Goal: Register for event/course

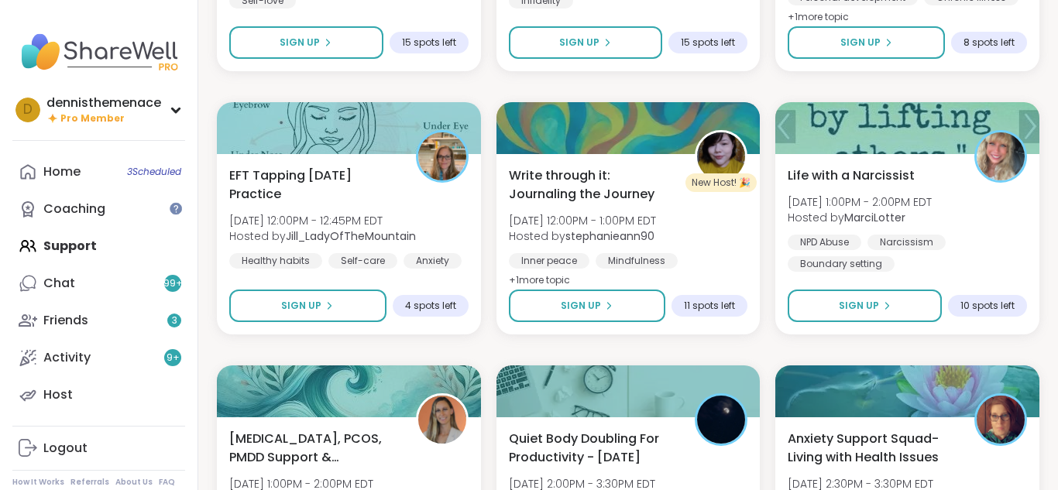
scroll to position [5151, 0]
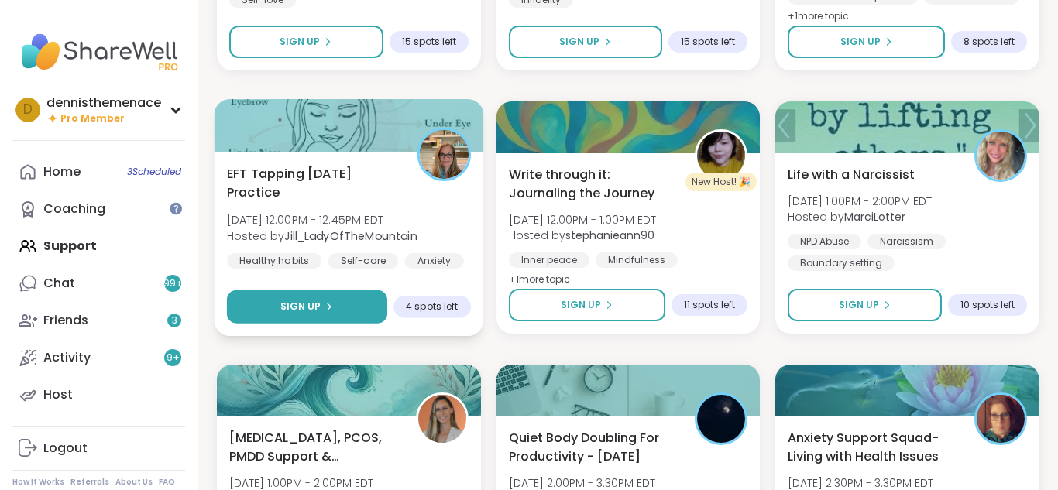
click at [311, 309] on span "Sign Up" at bounding box center [300, 307] width 41 height 14
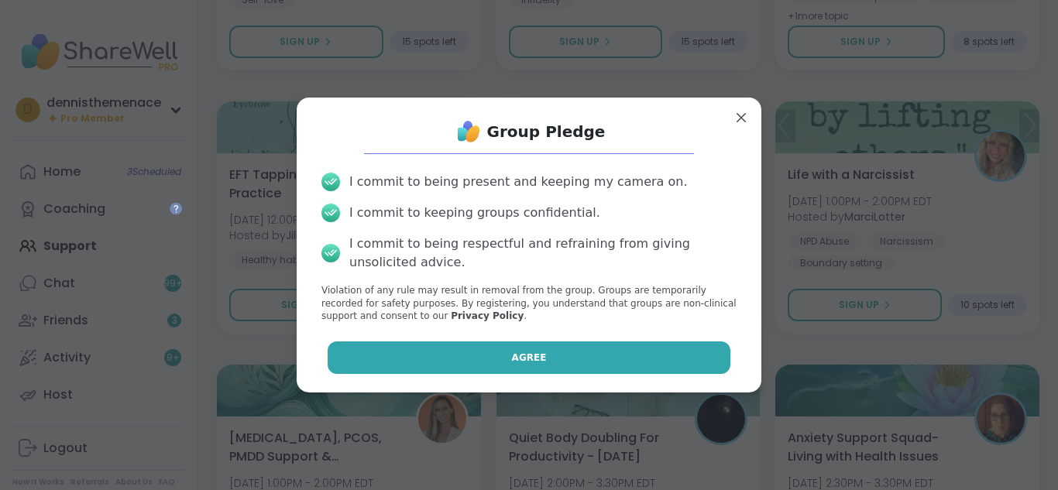
click at [554, 354] on button "Agree" at bounding box center [530, 358] width 404 height 33
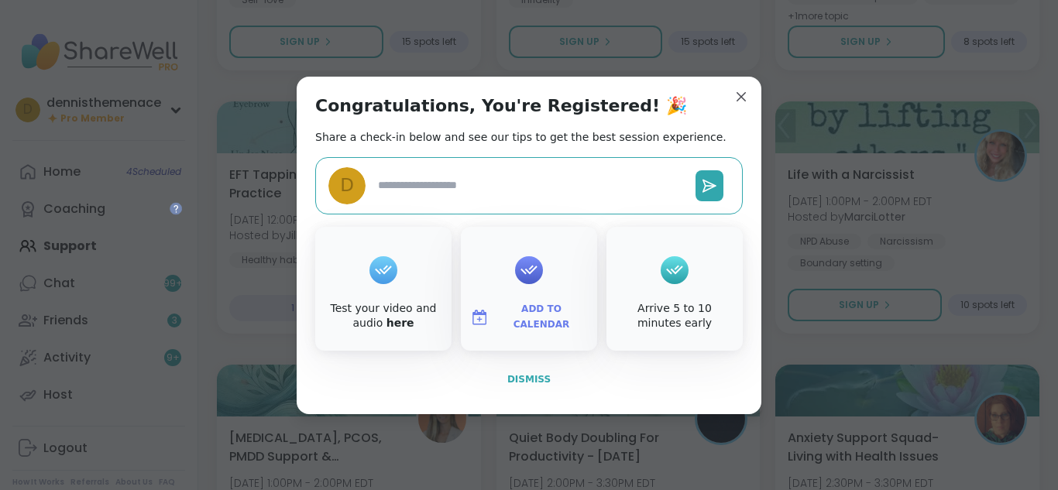
click at [521, 379] on span "Dismiss" at bounding box center [528, 379] width 43 height 11
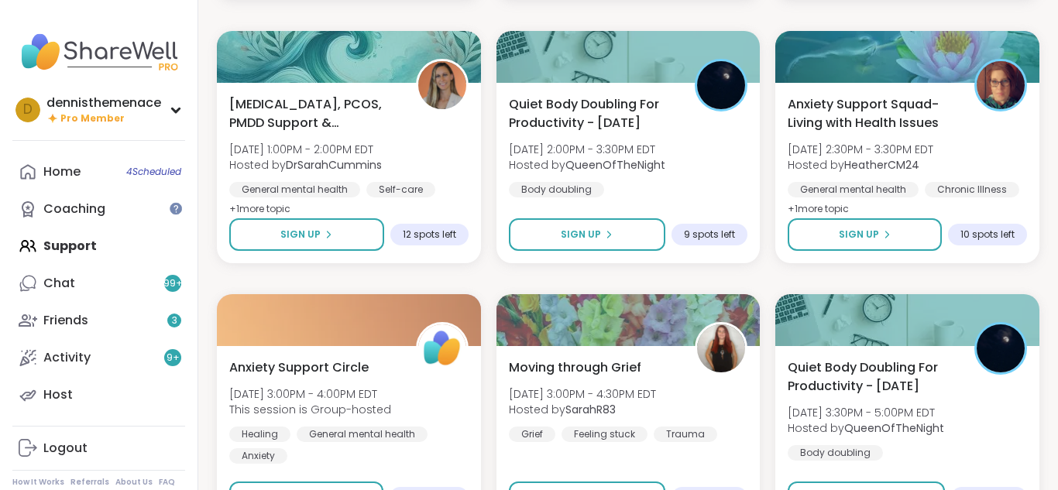
scroll to position [5492, 0]
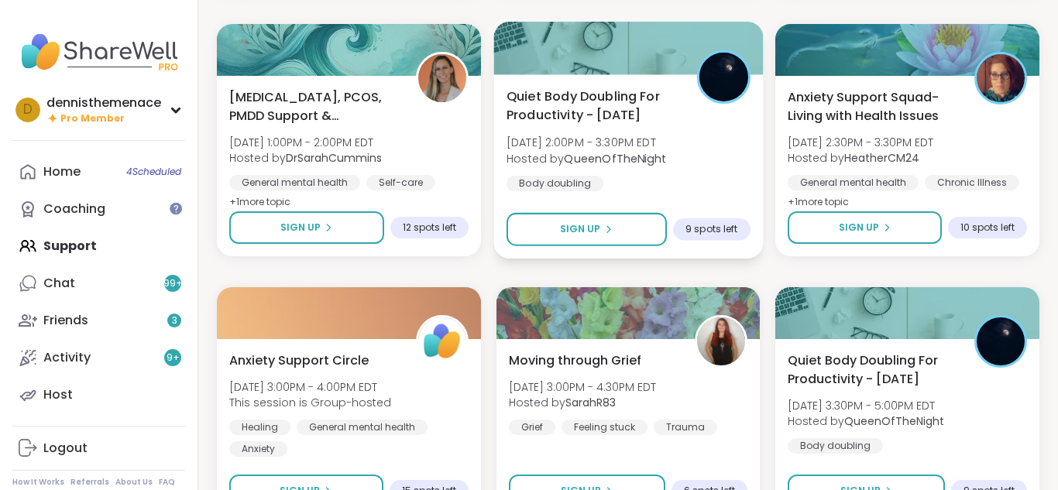
click at [602, 167] on div "Quiet Body Doubling For Productivity - [DATE] [DATE] 2:00PM - 3:30PM EDT Hosted…" at bounding box center [629, 139] width 244 height 105
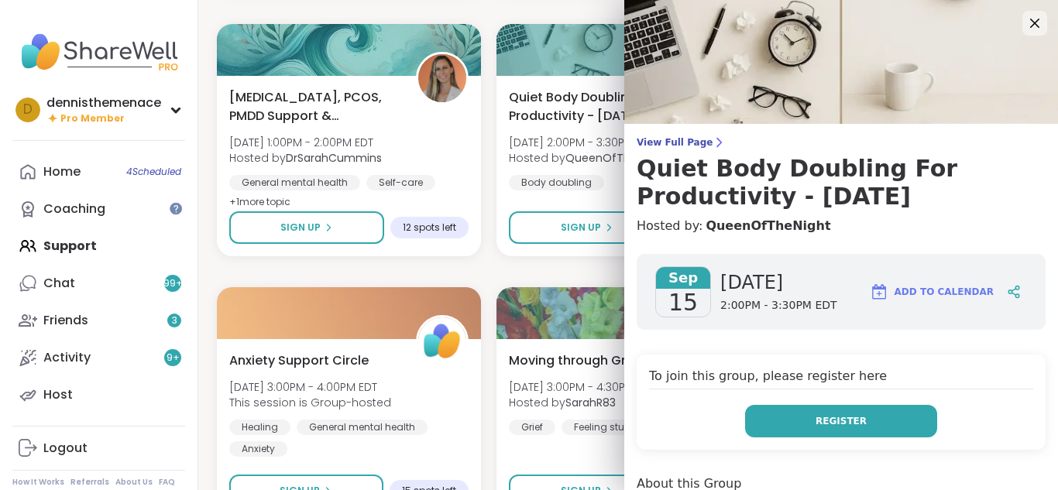
click at [854, 420] on span "Register" at bounding box center [841, 421] width 51 height 14
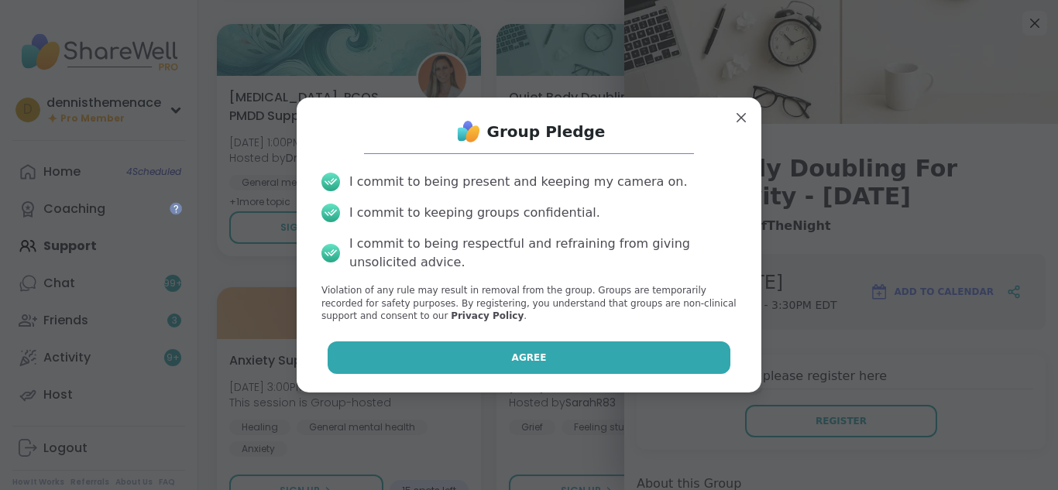
click at [646, 370] on button "Agree" at bounding box center [530, 358] width 404 height 33
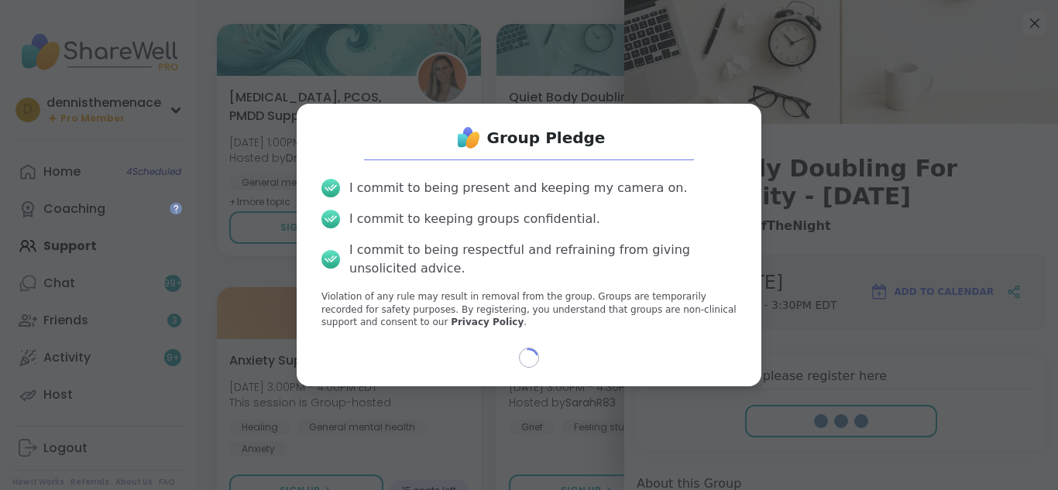
click at [646, 370] on div "Group Pledge I commit to being present and keeping my camera on. I commit to ke…" at bounding box center [529, 245] width 440 height 258
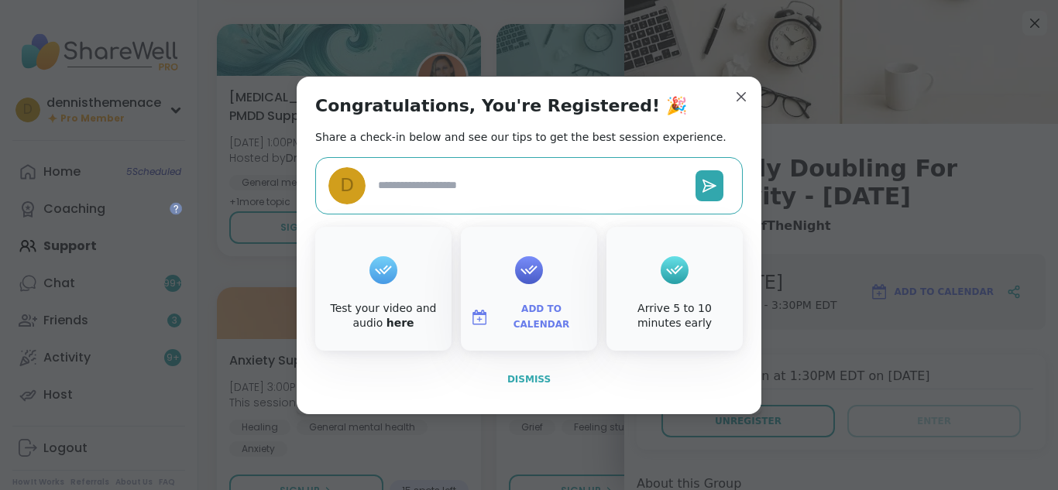
click at [530, 377] on span "Dismiss" at bounding box center [528, 379] width 43 height 11
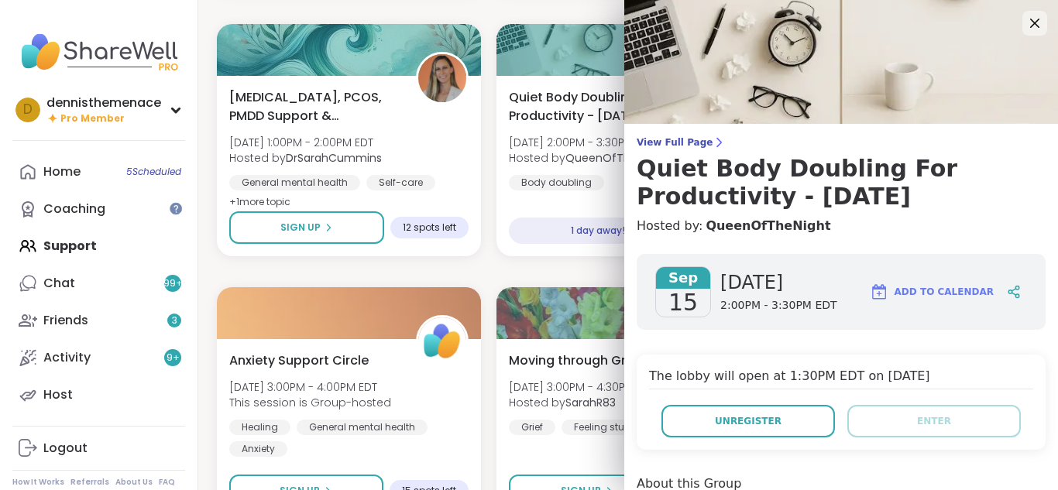
click at [530, 377] on div "Moving through Grief [DATE] 3:00PM - 4:30PM EDT Hosted by SarahR83 Grief Feelin…" at bounding box center [628, 394] width 239 height 84
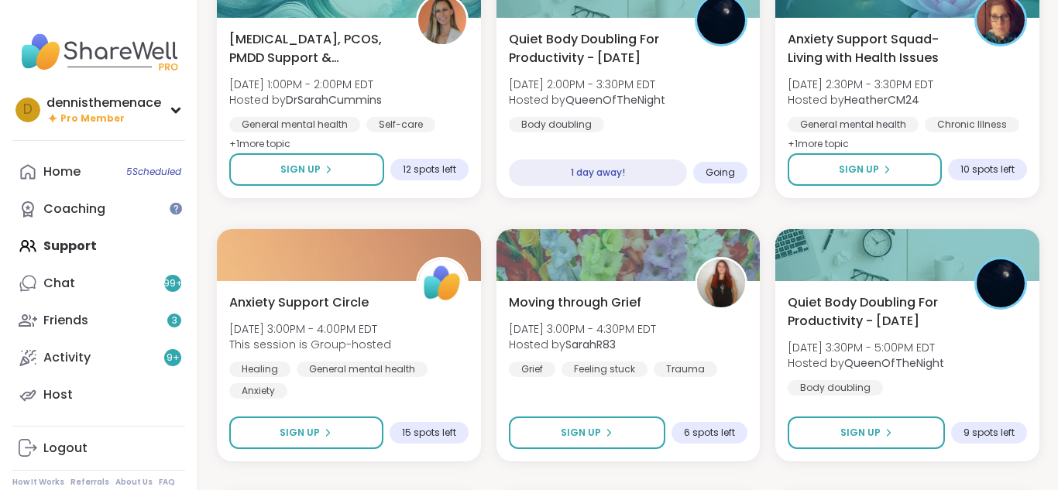
scroll to position [5554, 0]
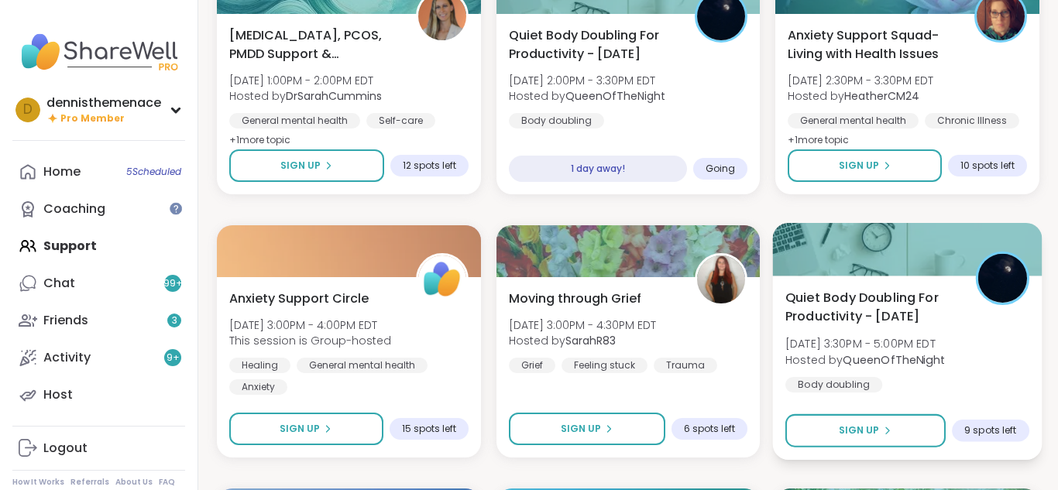
click at [847, 366] on b "QueenOfTheNight" at bounding box center [895, 359] width 102 height 15
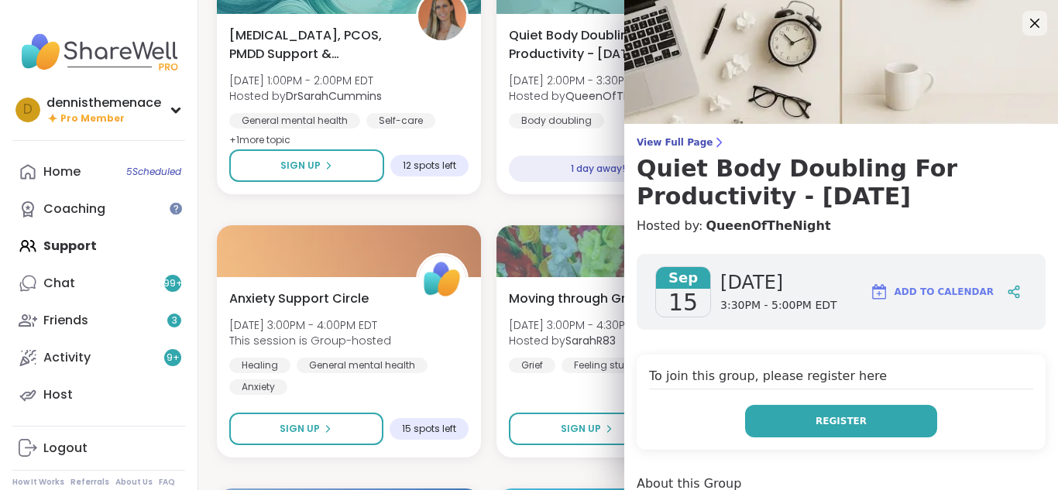
click at [852, 416] on span "Register" at bounding box center [841, 421] width 51 height 14
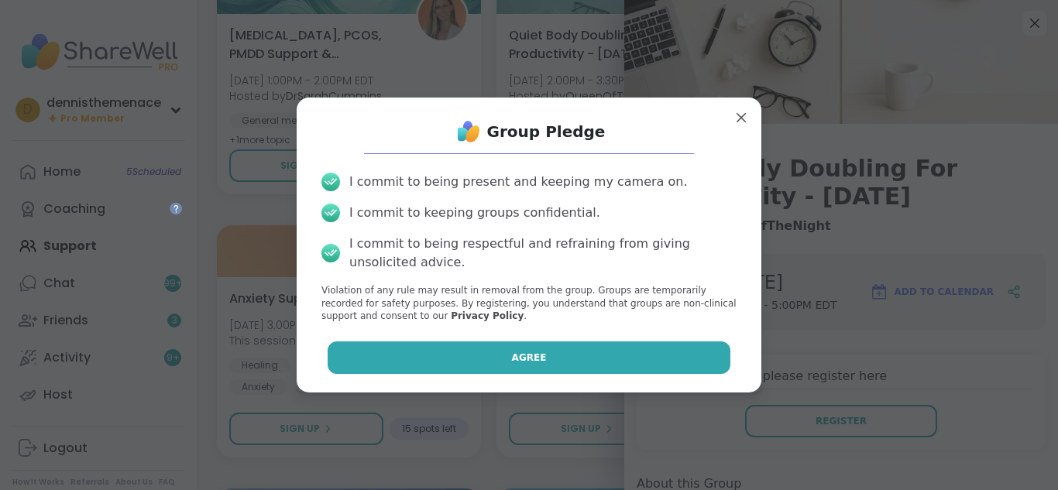
click at [613, 359] on button "Agree" at bounding box center [530, 358] width 404 height 33
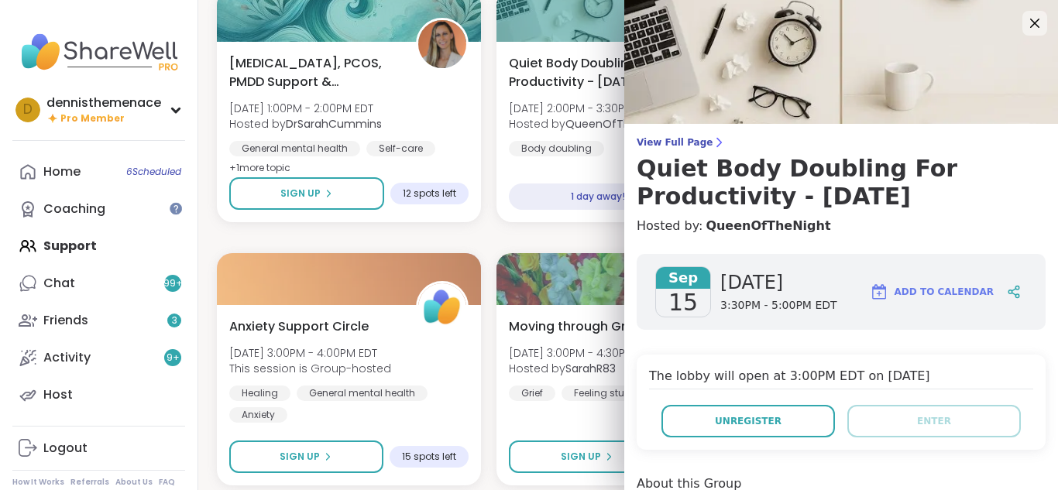
scroll to position [5523, 0]
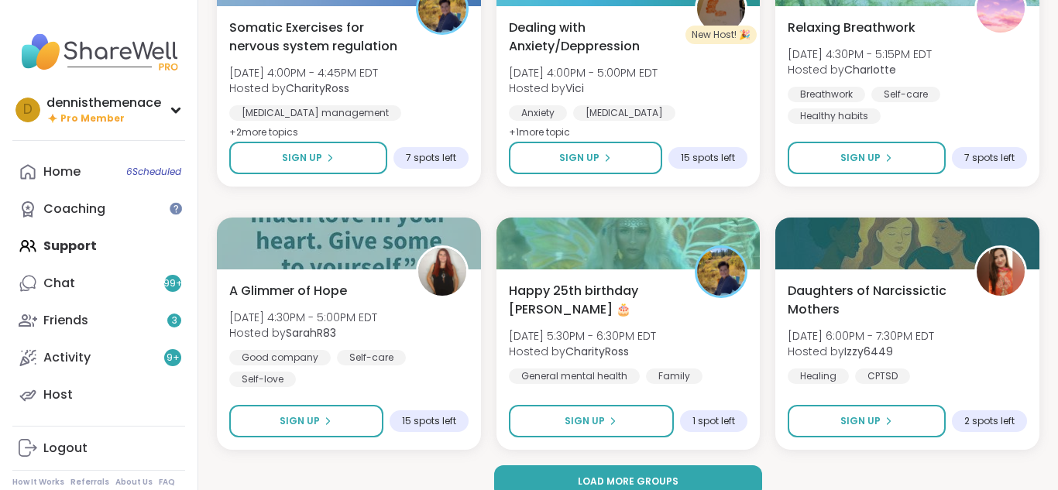
scroll to position [6111, 0]
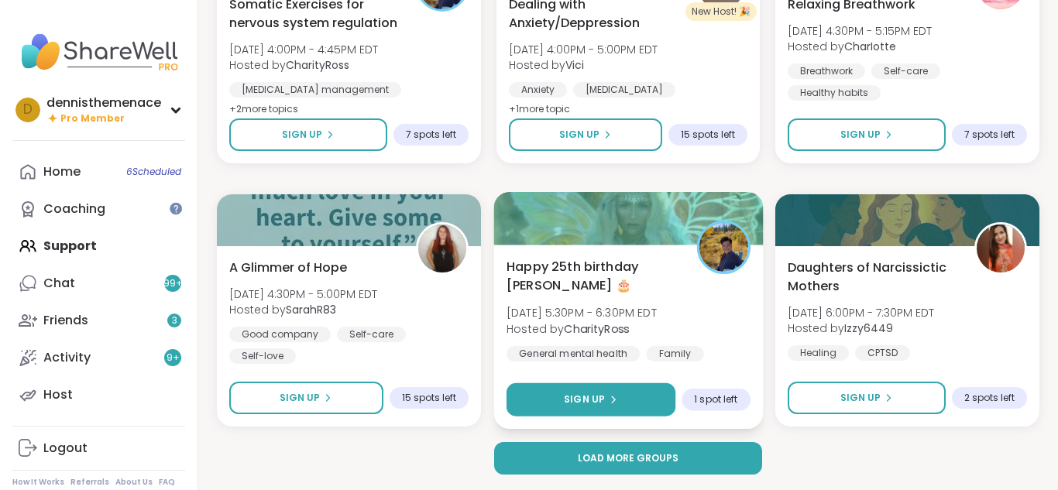
click at [585, 394] on span "Sign Up" at bounding box center [584, 400] width 41 height 14
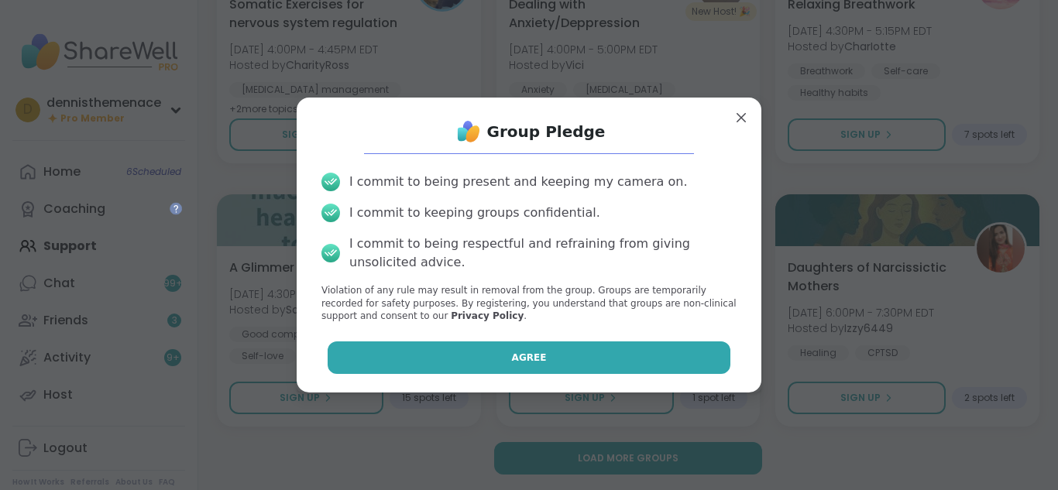
click at [552, 358] on button "Agree" at bounding box center [530, 358] width 404 height 33
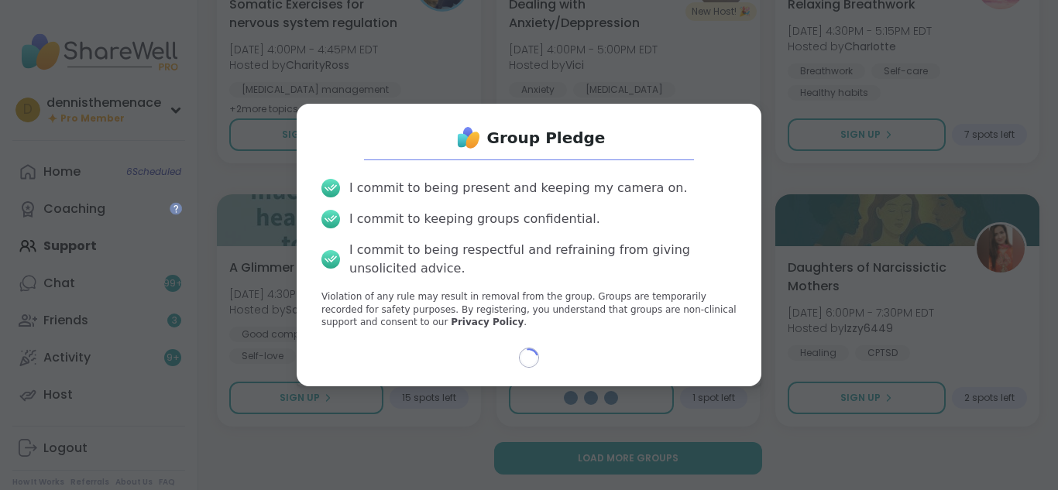
click at [552, 358] on div "Loading..." at bounding box center [529, 358] width 440 height 20
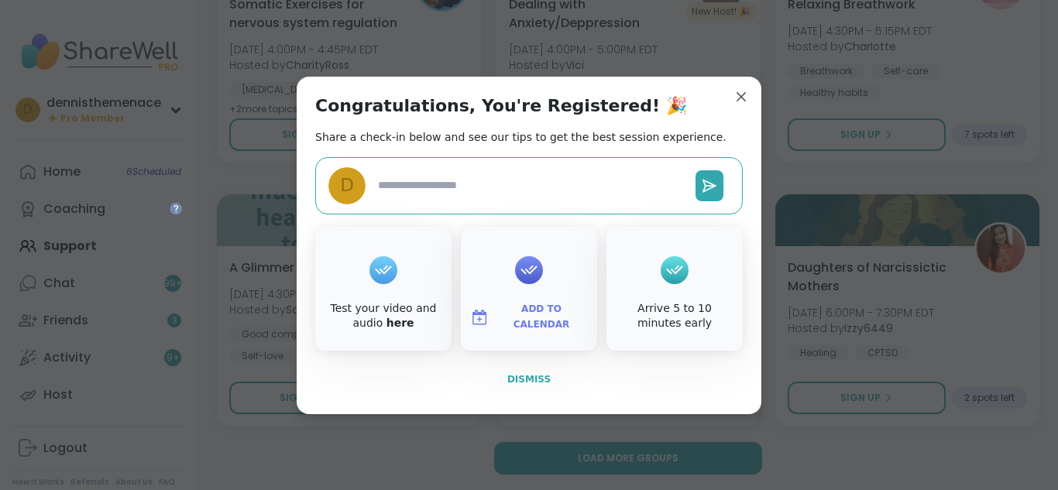
type textarea "*"
click at [535, 376] on span "Dismiss" at bounding box center [528, 379] width 43 height 11
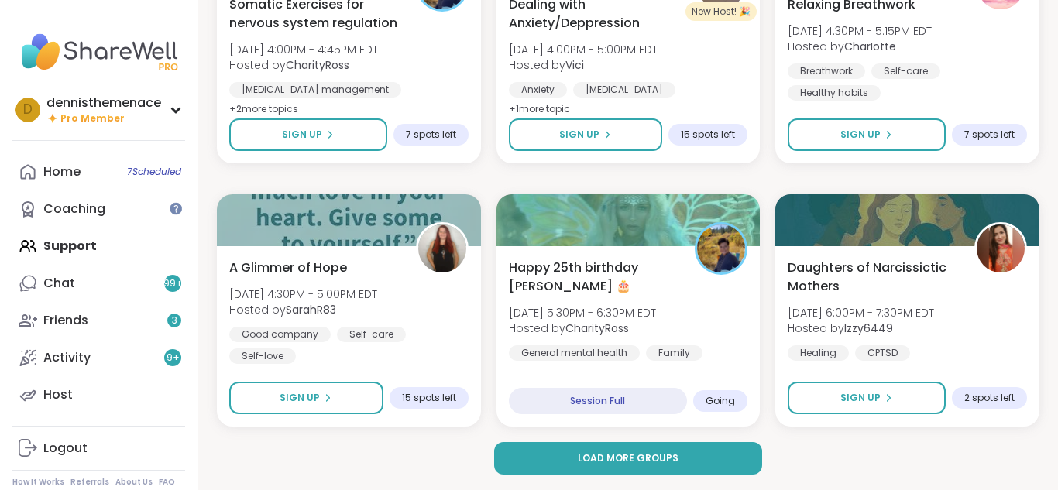
click at [535, 376] on div "Happy 25th birthday Lyssa 🎂 [DATE] 5:30PM - 6:30PM EDT Hosted by CharityRoss Ge…" at bounding box center [629, 336] width 264 height 180
click at [458, 463] on div "Load more groups" at bounding box center [628, 458] width 823 height 33
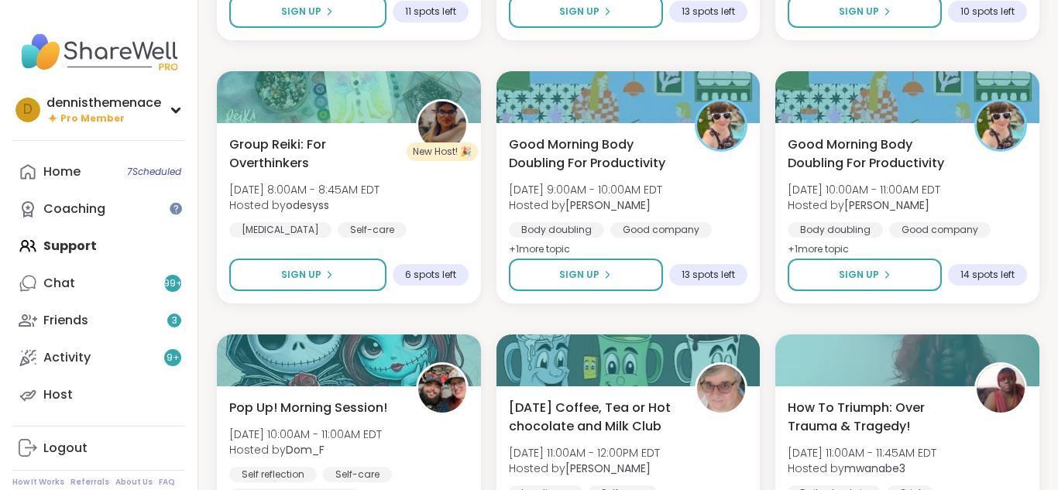
scroll to position [4376, 0]
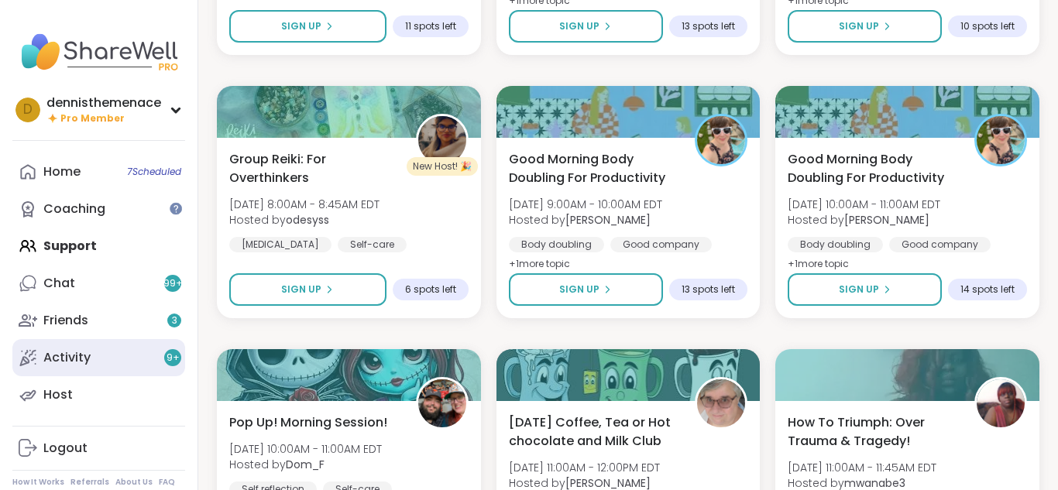
click at [53, 360] on div "Activity 9 +" at bounding box center [66, 357] width 47 height 17
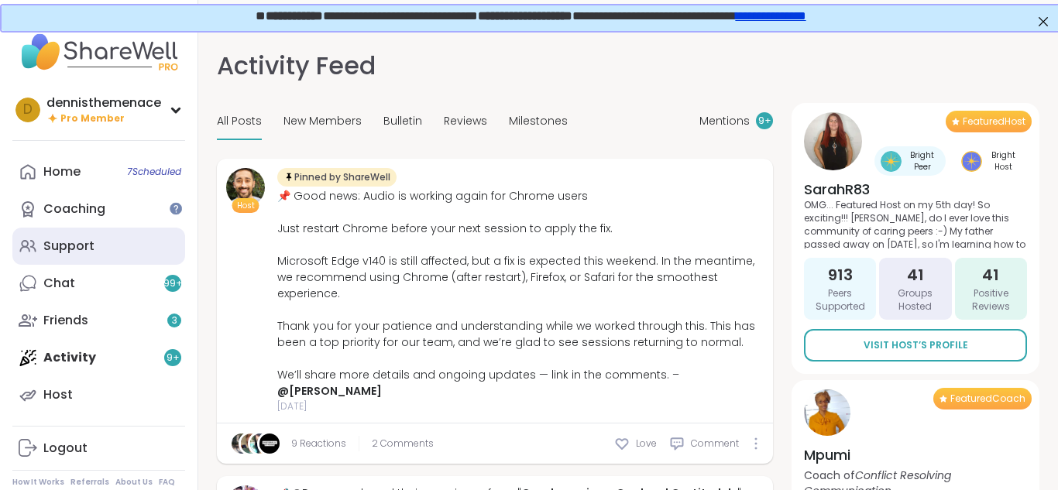
click at [178, 260] on link "Support" at bounding box center [98, 246] width 173 height 37
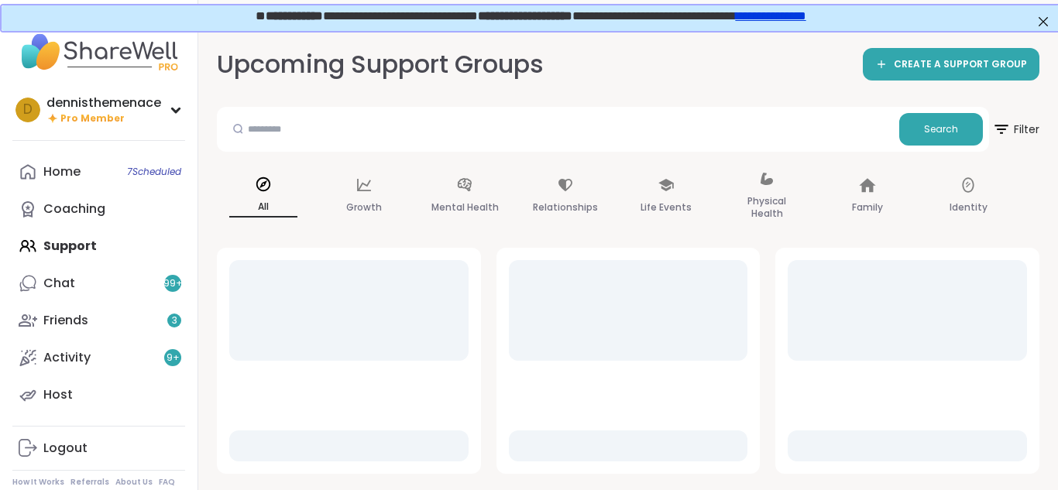
click at [178, 260] on div "Home 7 Scheduled Coaching Support Chat 99 + Friends 3 Activity 9 + Host" at bounding box center [98, 283] width 173 height 260
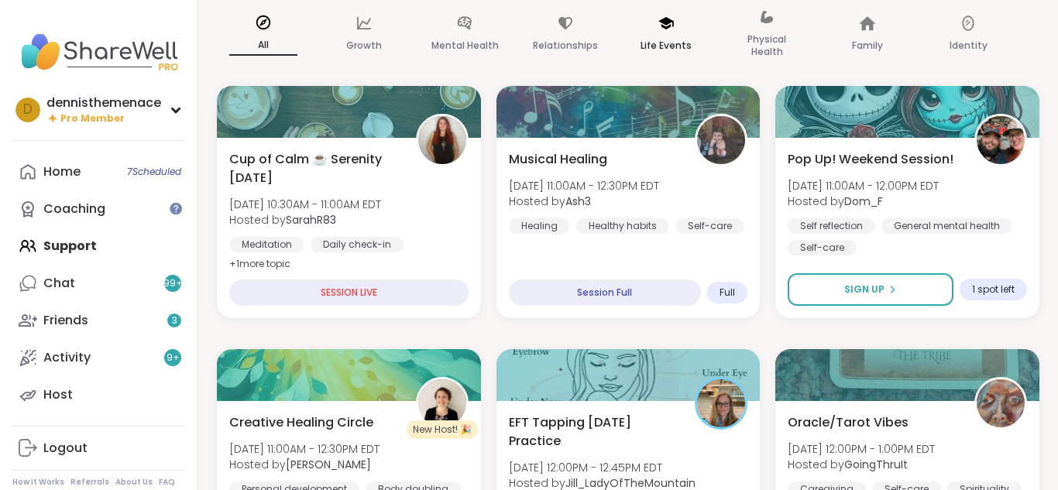
scroll to position [155, 0]
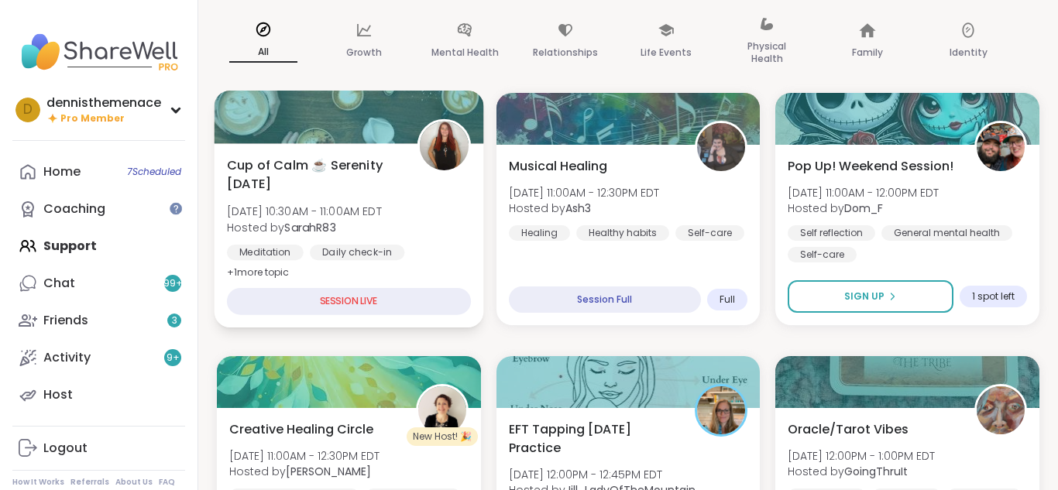
click at [215, 236] on div "Cup of Calm ☕ Serenity [DATE] [DATE] 10:30AM - 11:00AM EDT Hosted by SarahR83 M…" at bounding box center [349, 235] width 269 height 184
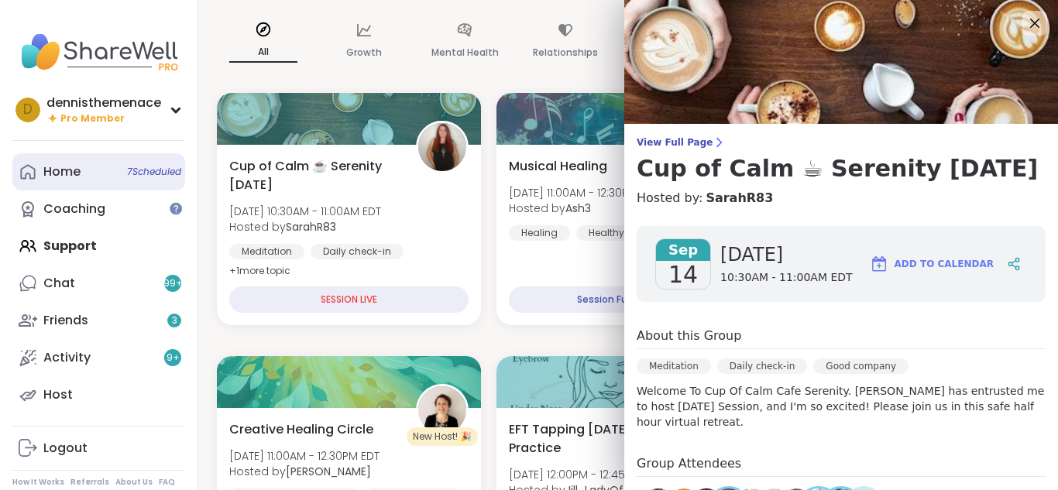
click at [147, 173] on span "7 Scheduled" at bounding box center [154, 172] width 54 height 12
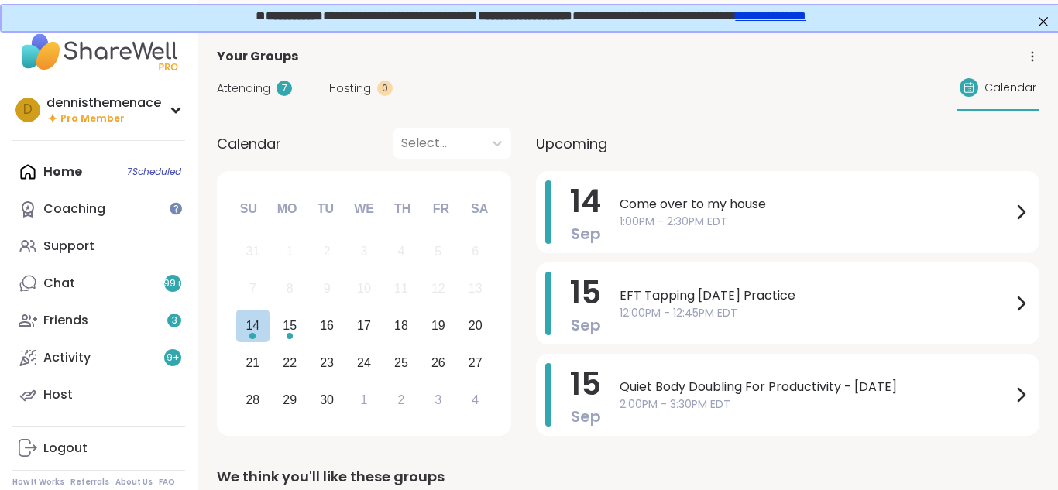
click at [349, 264] on div "31 1 2 3 4 5 6" at bounding box center [364, 251] width 260 height 37
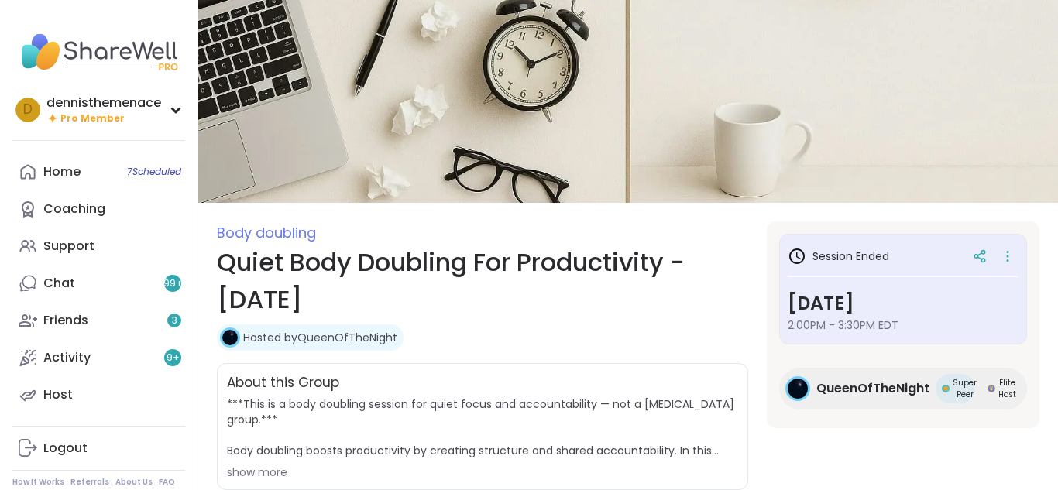
click at [624, 297] on h1 "Quiet Body Doubling For Productivity - Friday" at bounding box center [482, 281] width 531 height 74
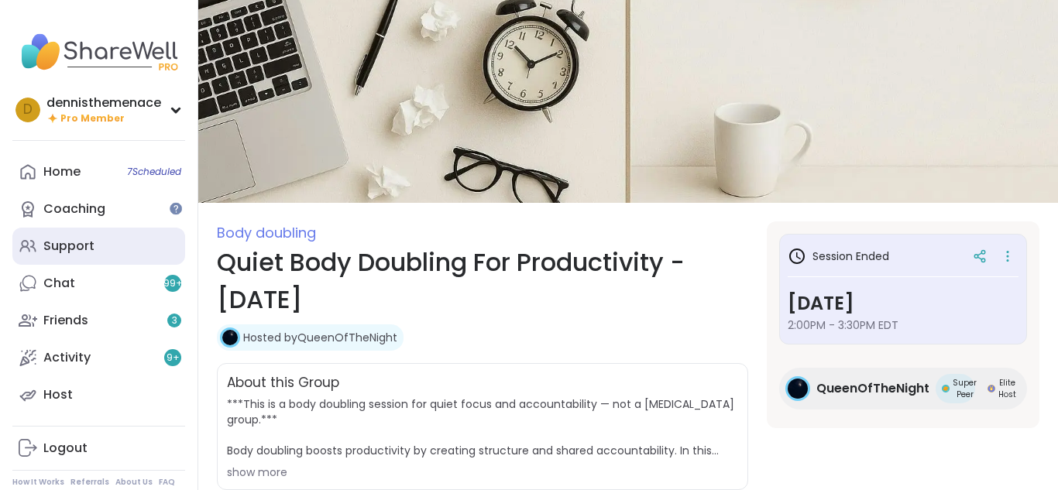
click at [76, 247] on div "Support" at bounding box center [68, 246] width 51 height 17
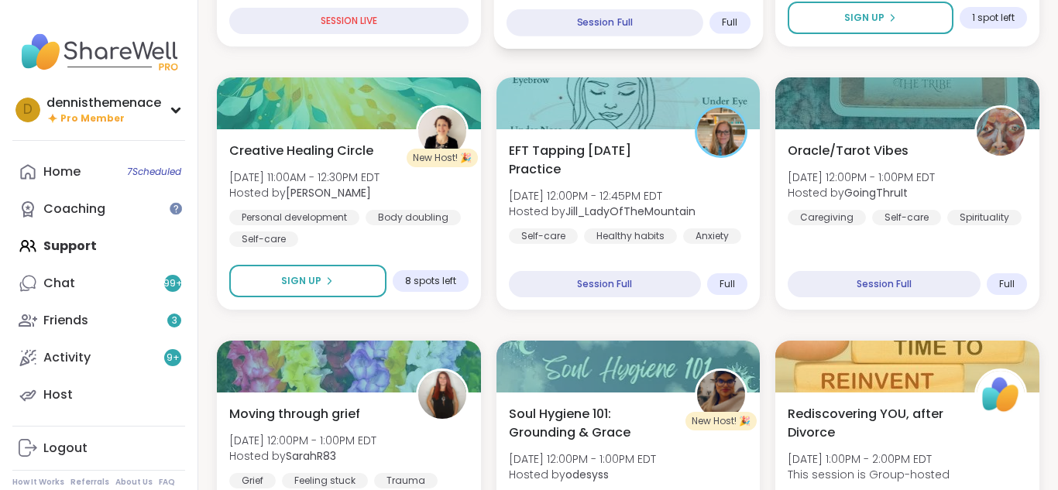
scroll to position [465, 0]
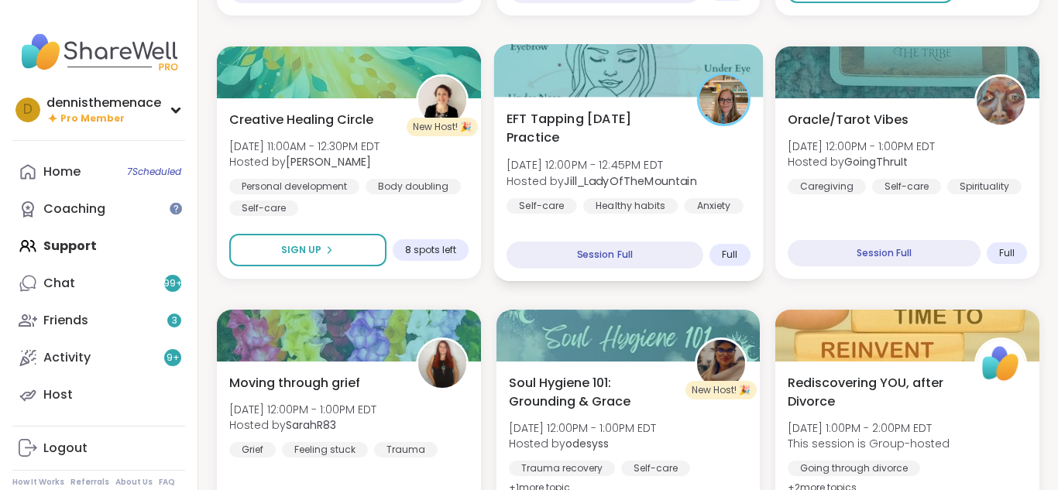
click at [602, 174] on b "Jill_LadyOfTheMountain" at bounding box center [630, 180] width 132 height 15
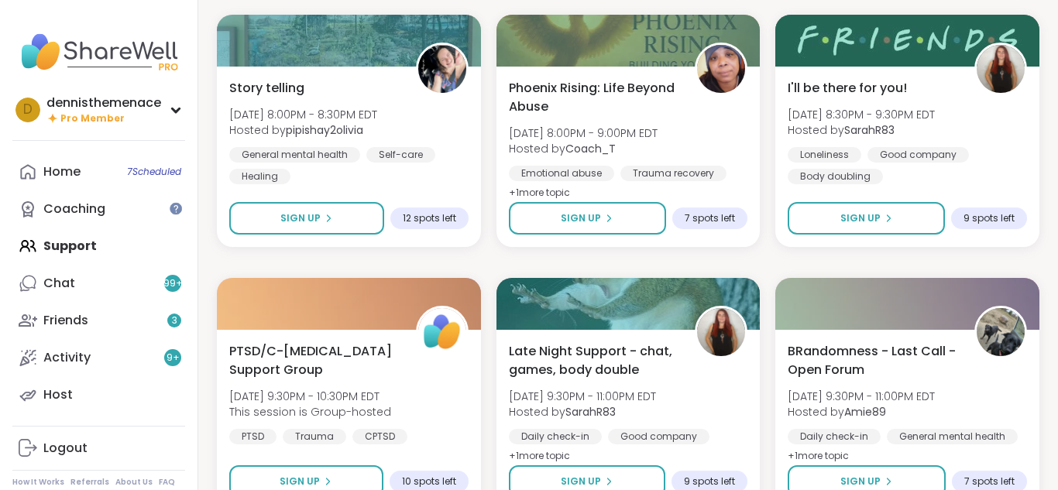
scroll to position [2870, 0]
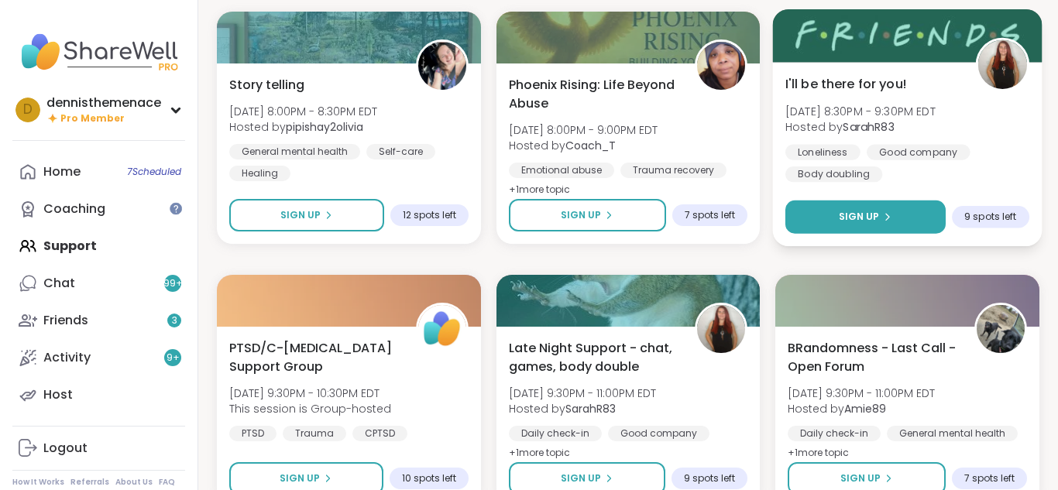
click at [876, 215] on span "Sign Up" at bounding box center [859, 217] width 41 height 14
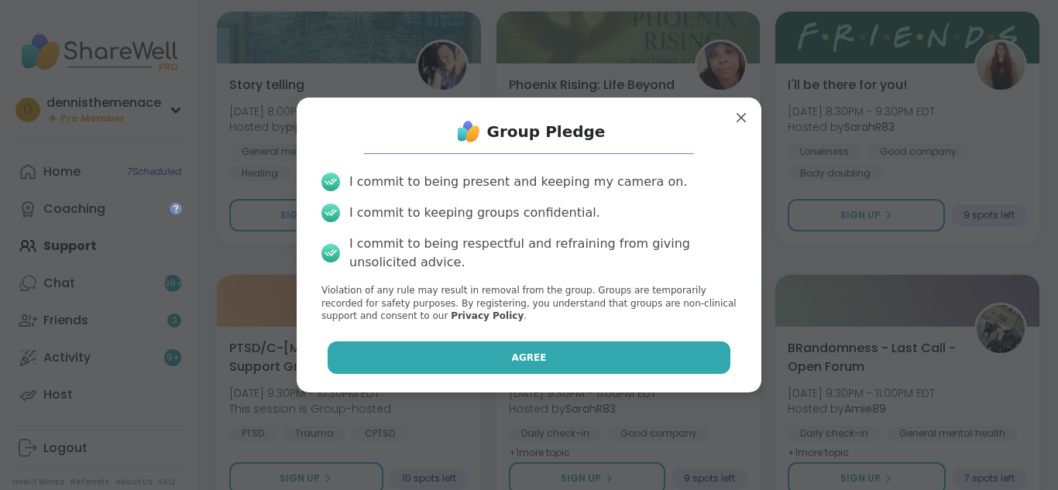
click at [530, 355] on span "Agree" at bounding box center [529, 358] width 35 height 14
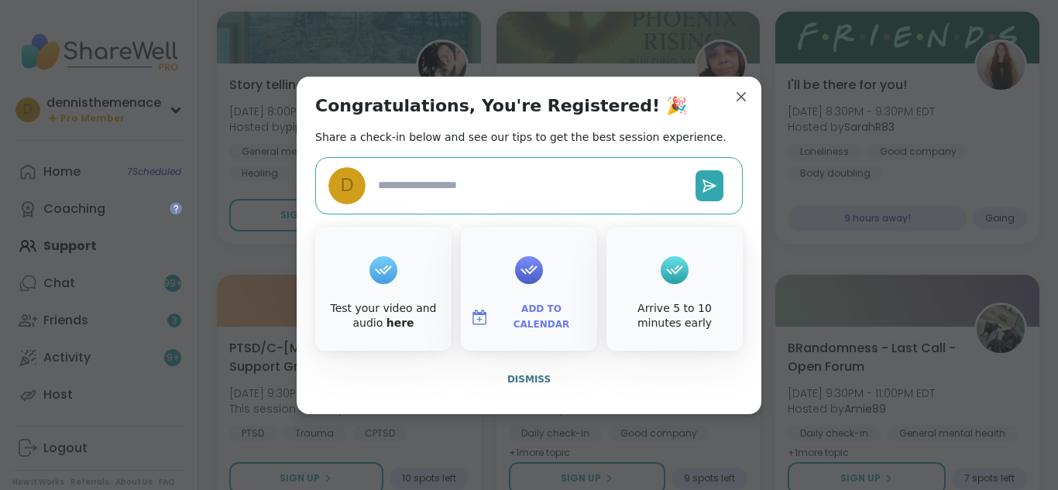
click at [530, 355] on div "Congratulations, You're Registered! 🎉 Share a check-in below and see our tips t…" at bounding box center [529, 246] width 465 height 338
click at [534, 377] on span "Dismiss" at bounding box center [528, 379] width 43 height 11
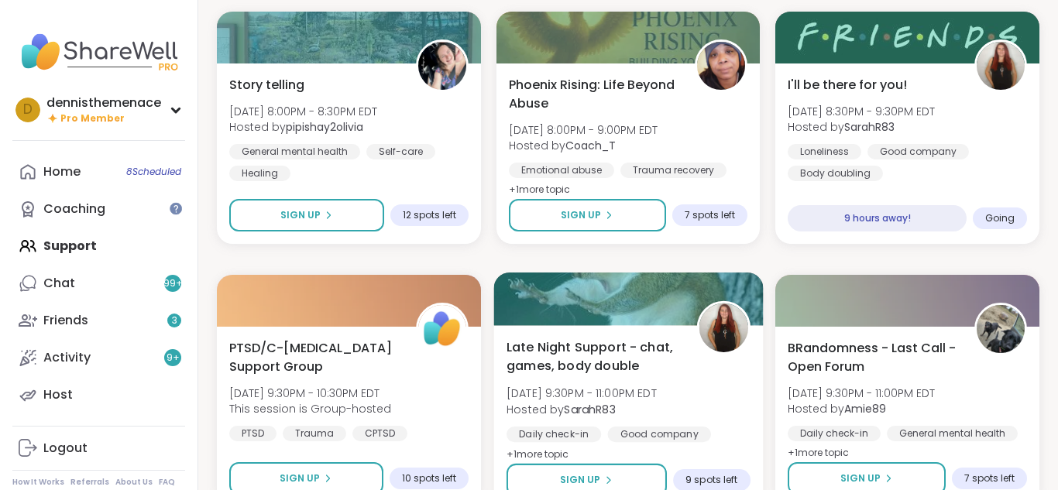
click at [605, 395] on span "[DATE] 9:30PM - 11:00PM EDT" at bounding box center [582, 393] width 150 height 15
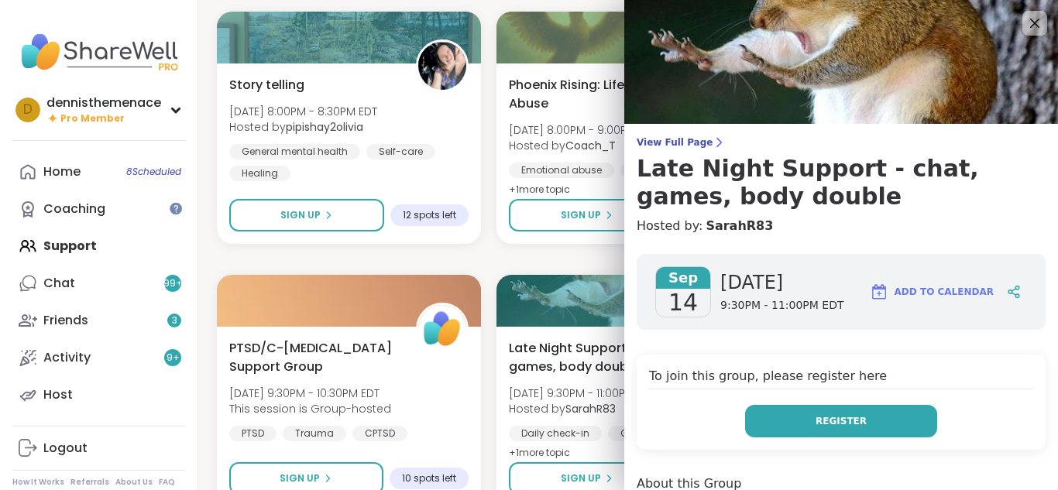
click at [851, 414] on span "Register" at bounding box center [841, 421] width 51 height 14
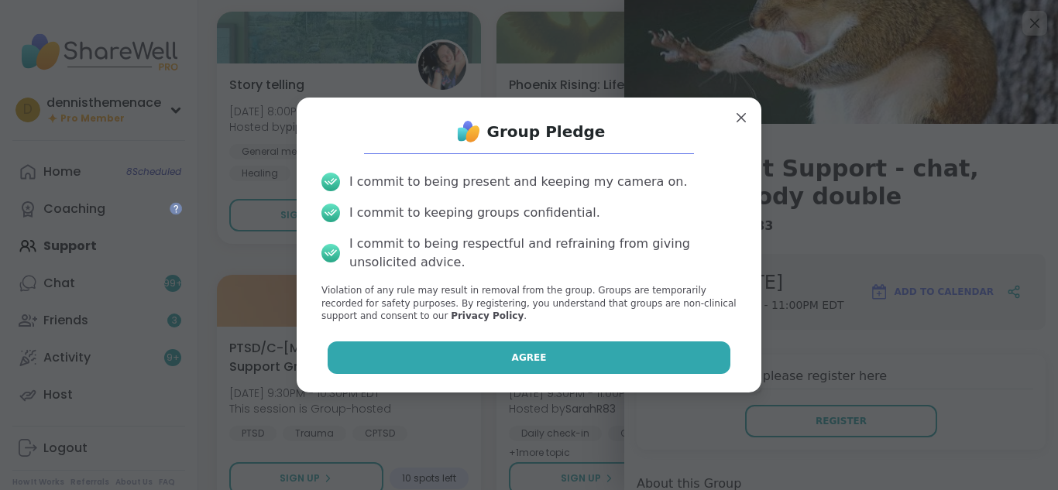
click at [619, 355] on button "Agree" at bounding box center [530, 358] width 404 height 33
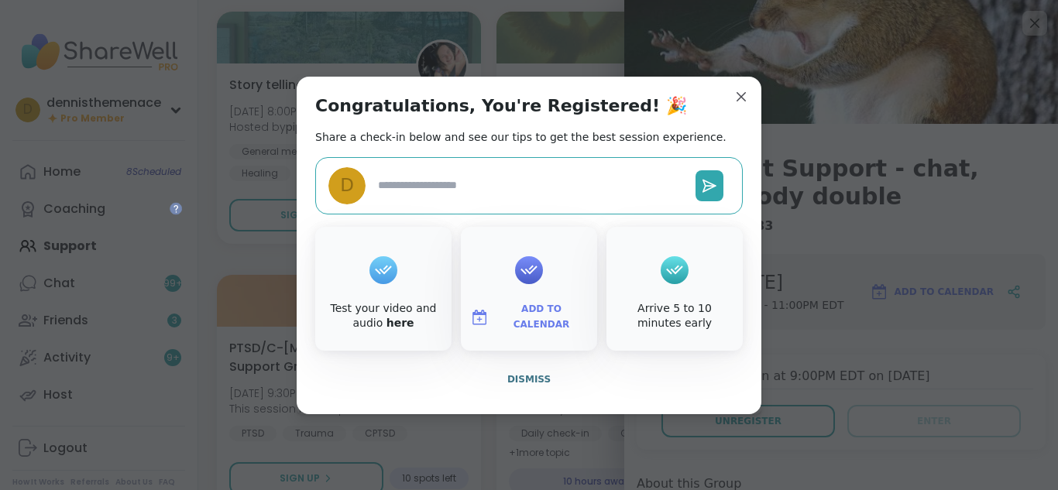
type textarea "*"
click at [531, 376] on span "Dismiss" at bounding box center [528, 379] width 43 height 11
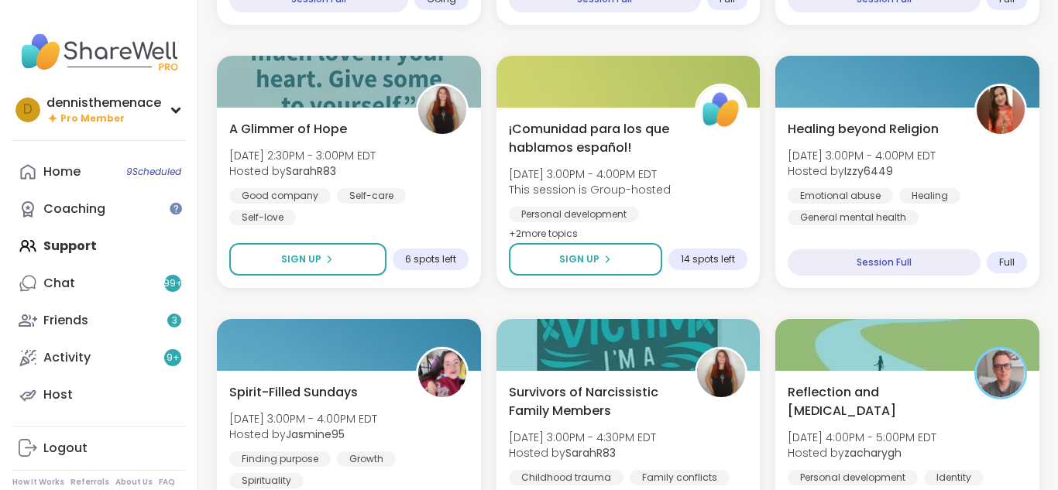
scroll to position [1259, 0]
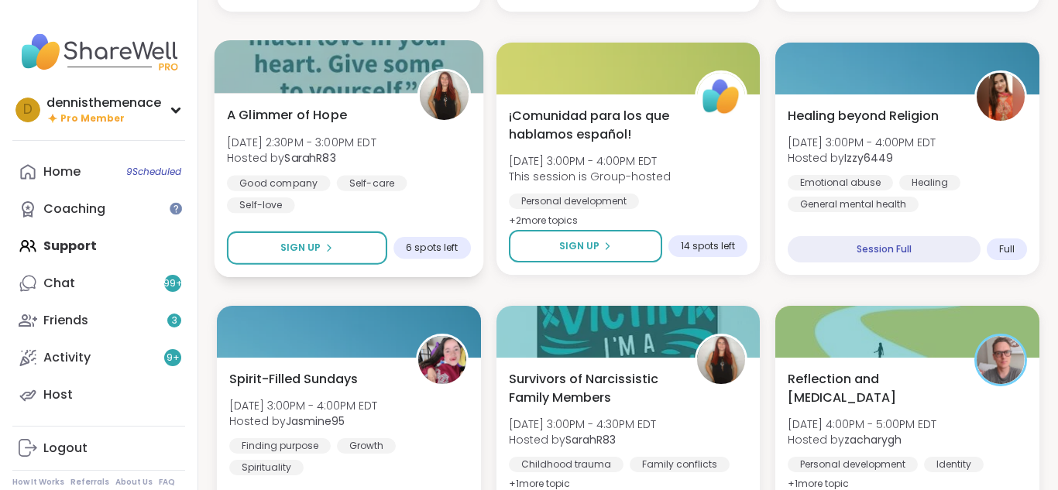
click at [430, 209] on div "Good company Self-care Self-love" at bounding box center [349, 194] width 244 height 38
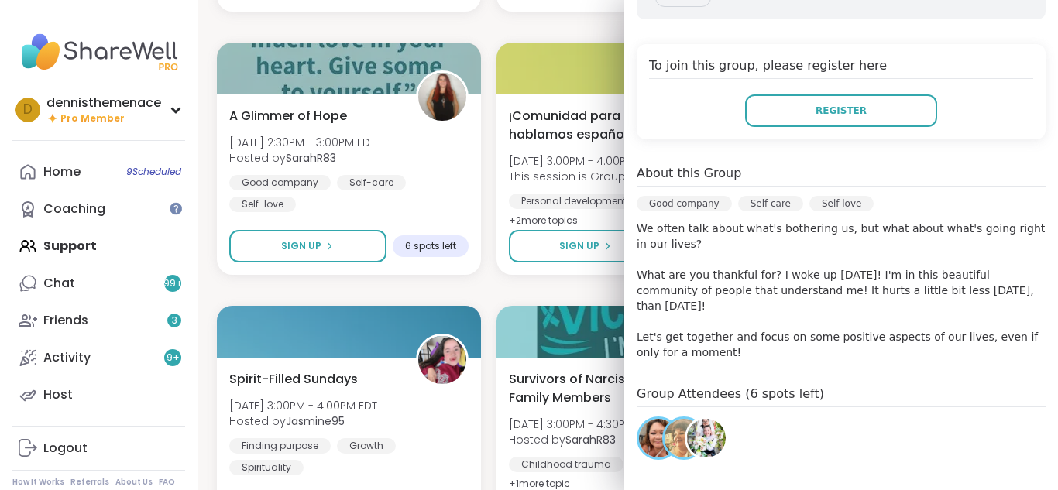
scroll to position [284, 0]
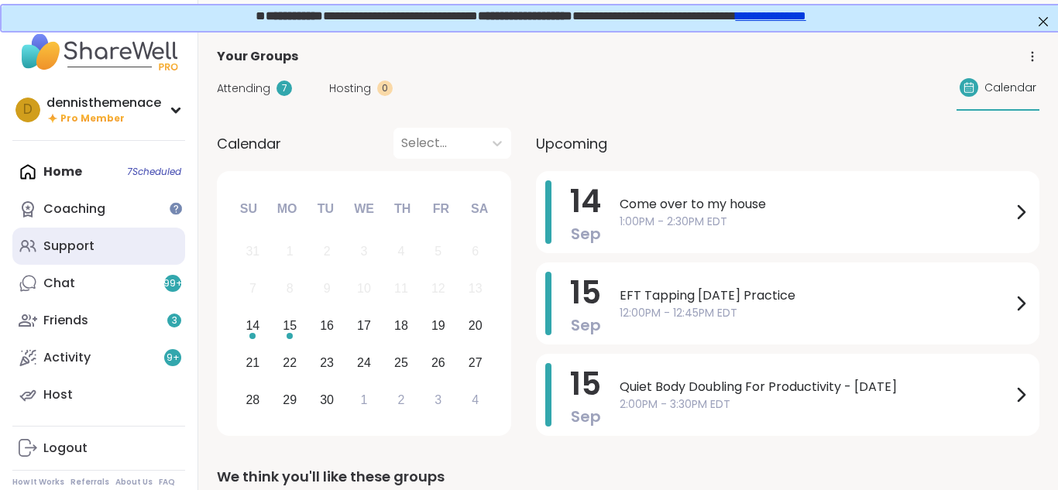
click at [60, 246] on div "Support" at bounding box center [68, 246] width 51 height 17
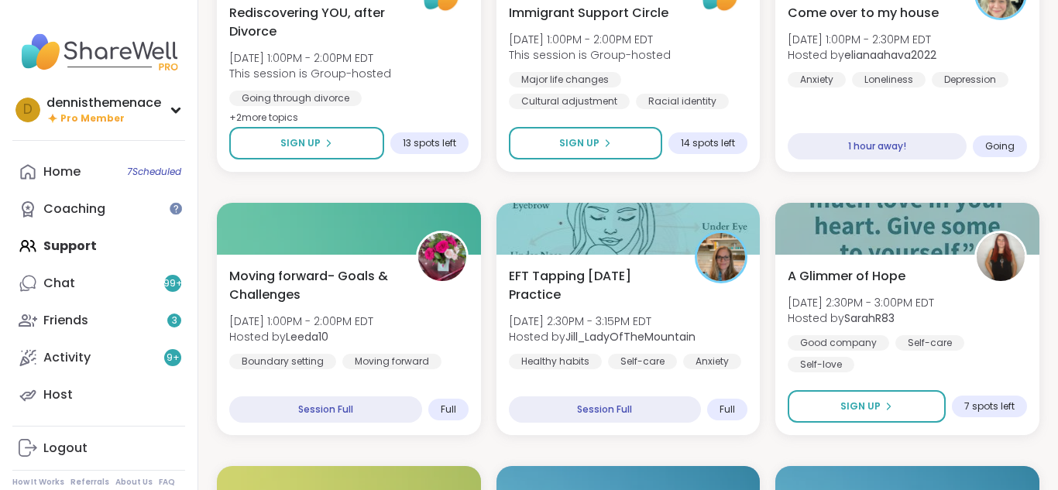
scroll to position [899, 0]
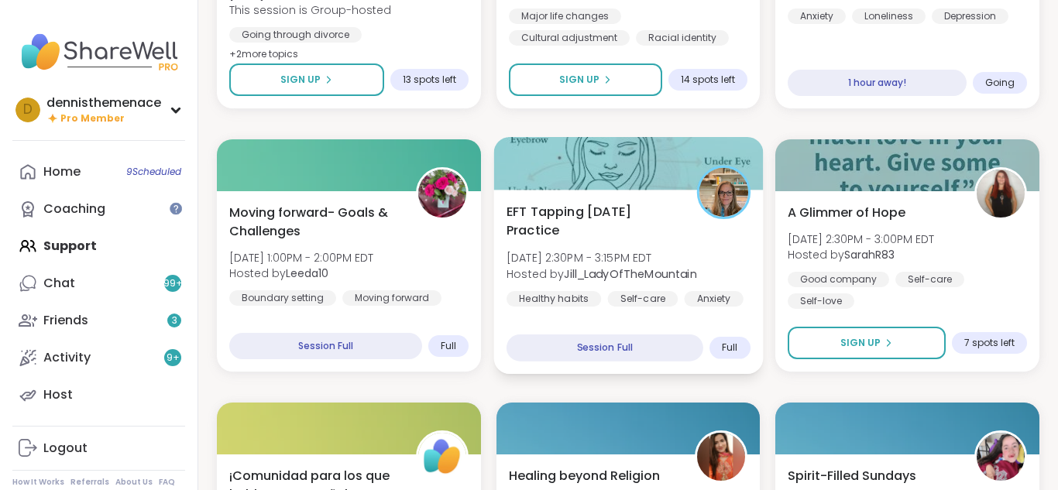
click at [596, 266] on b "Jill_LadyOfTheMountain" at bounding box center [630, 273] width 132 height 15
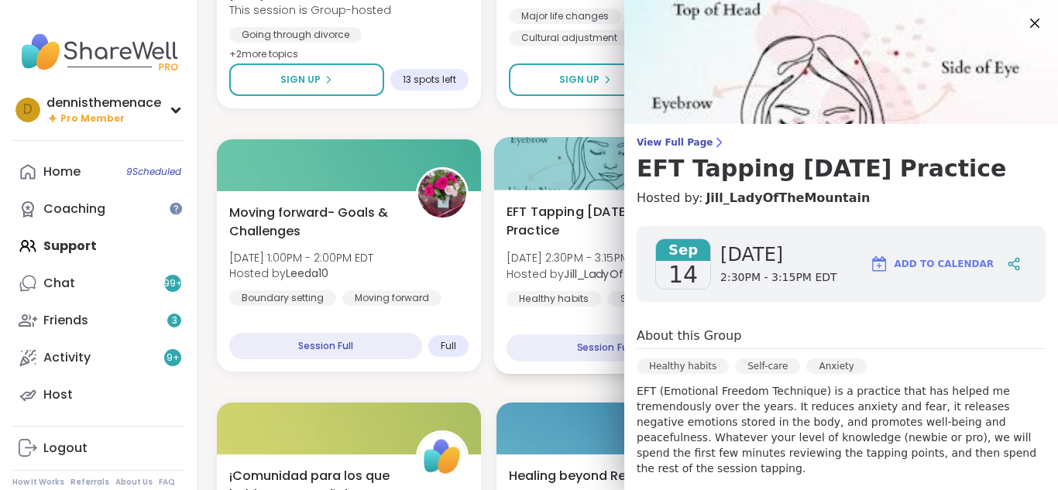
click at [596, 266] on b "Jill_LadyOfTheMountain" at bounding box center [630, 273] width 132 height 15
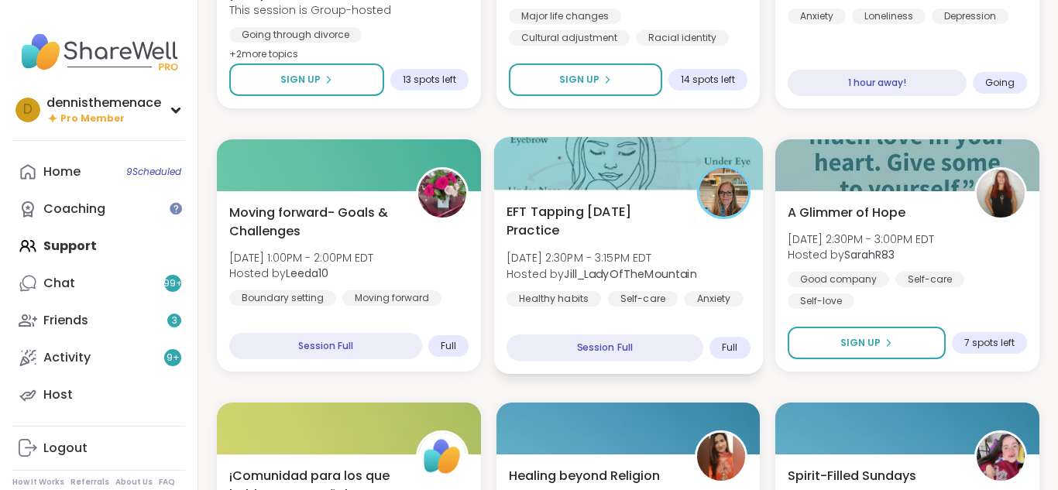
click at [600, 260] on span "Sun, Sep 14 | 2:30PM - 3:15PM EDT" at bounding box center [602, 257] width 191 height 15
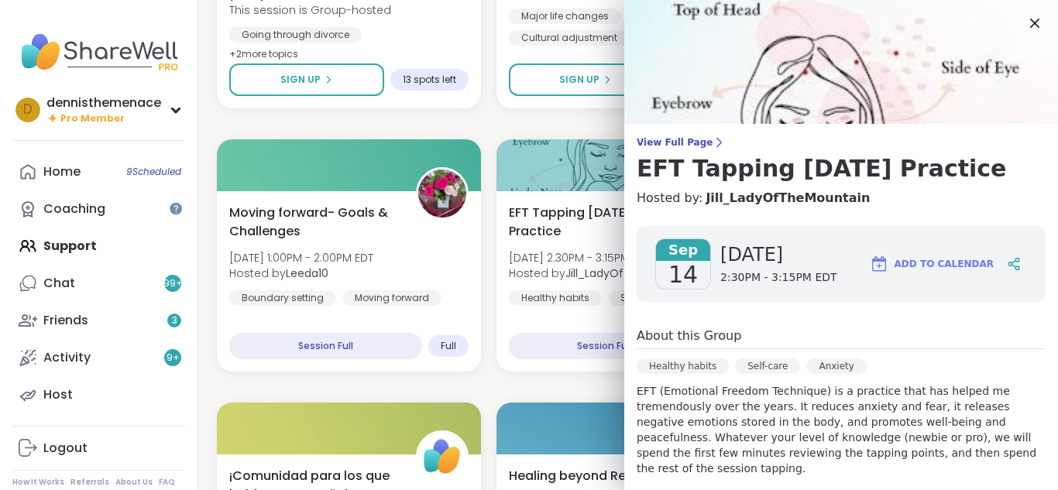
click at [1057, 190] on div "View Full Page EFT Tapping Sunday Practice Hosted by: Jill_LadyOfTheMountain" at bounding box center [841, 171] width 434 height 71
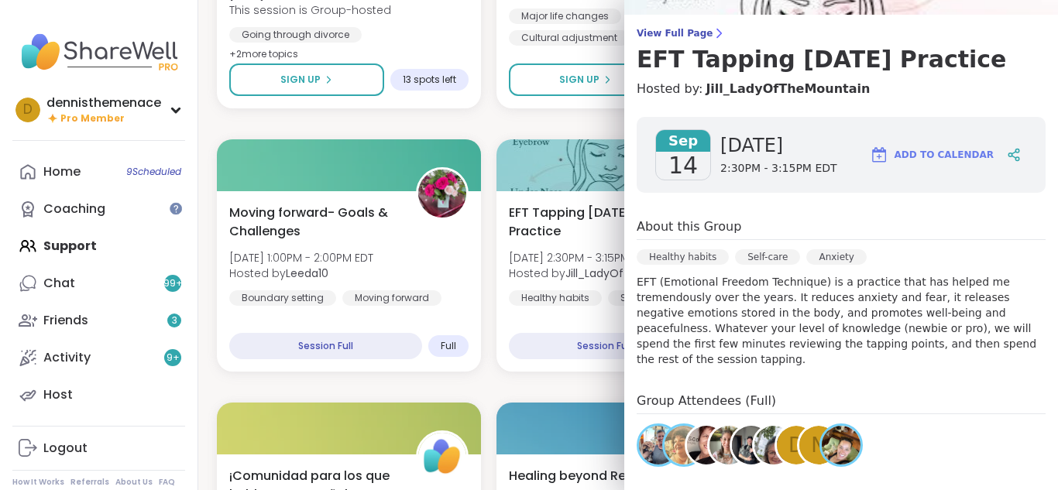
scroll to position [113, 0]
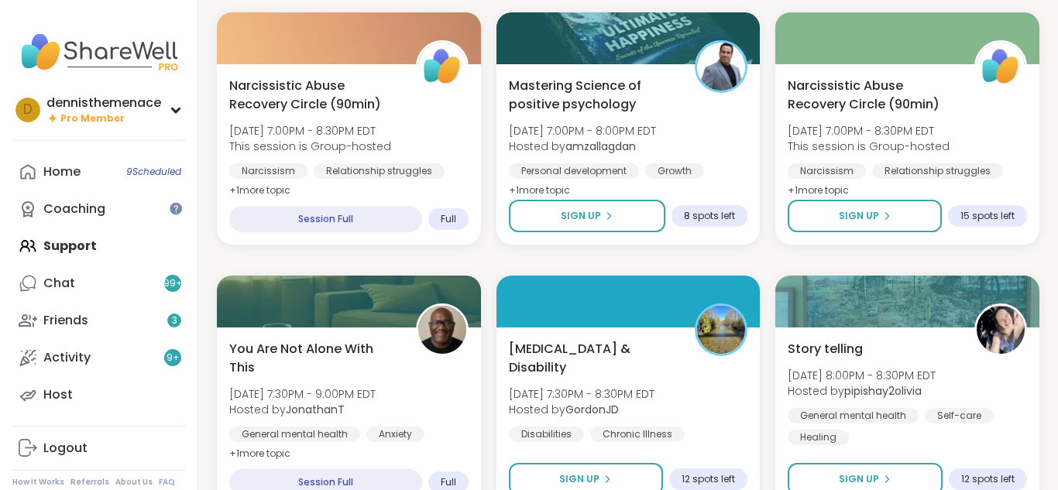
scroll to position [2417, 0]
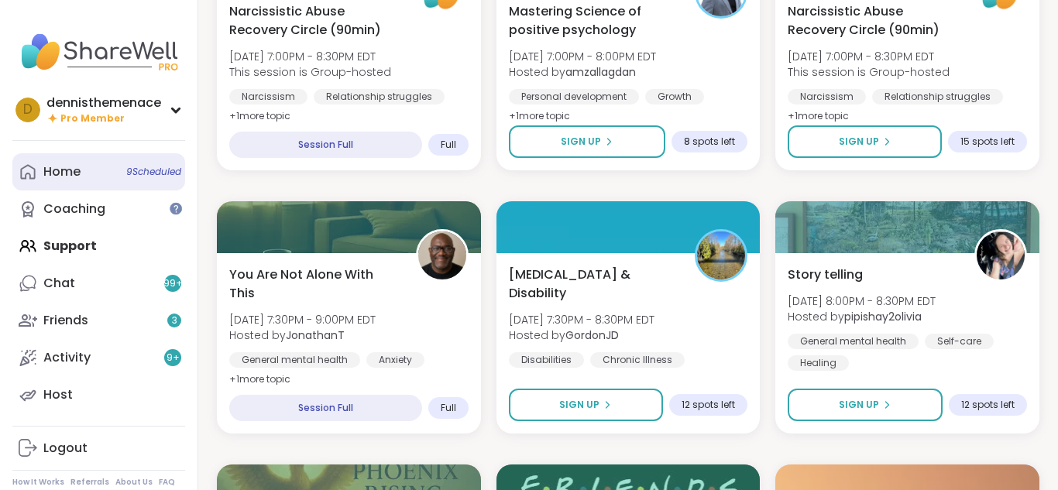
click at [69, 169] on div "Home 9 Scheduled" at bounding box center [61, 171] width 37 height 17
